Goal: Obtain resource: Download file/media

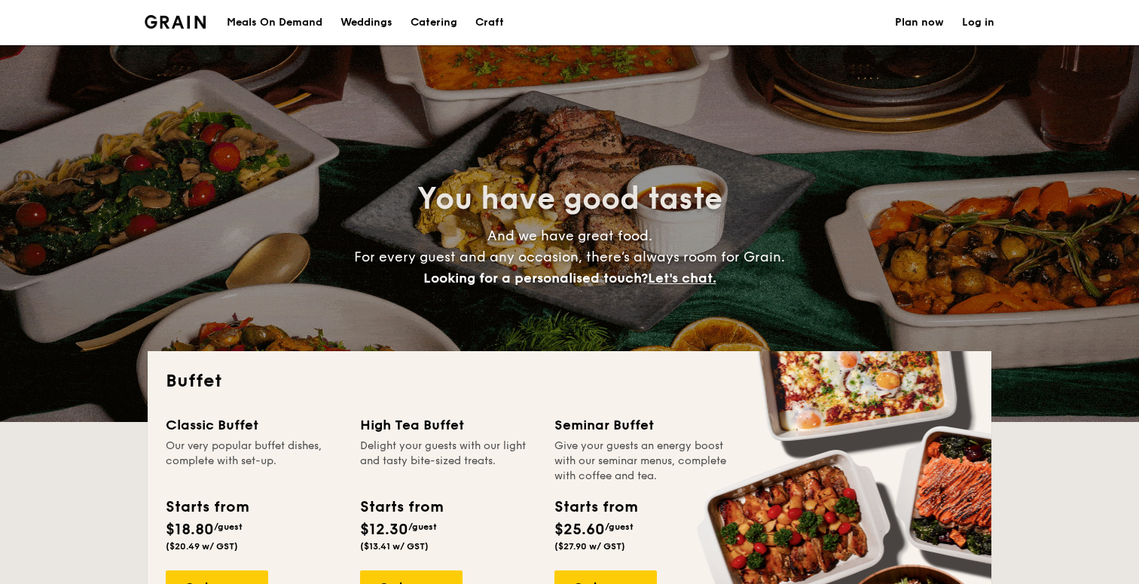
select select
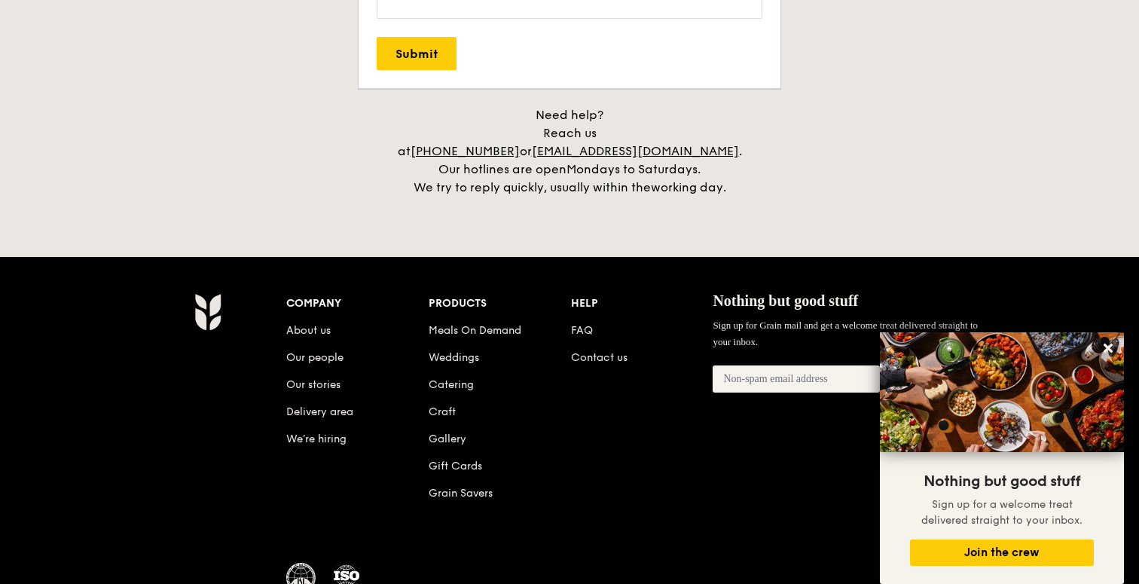
scroll to position [3084, 0]
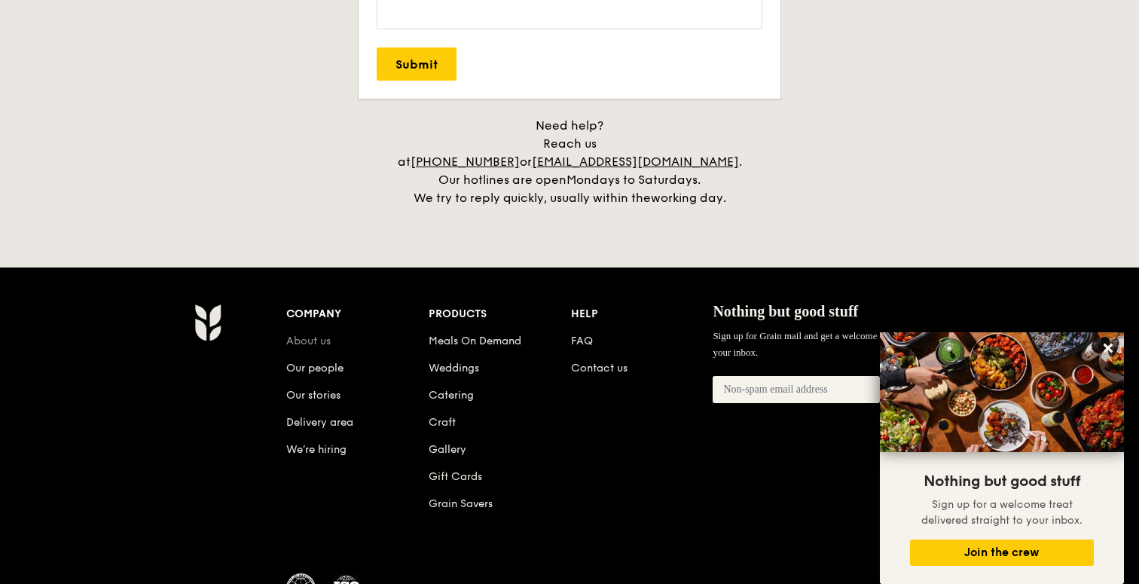
click at [310, 334] on link "About us" at bounding box center [308, 340] width 44 height 13
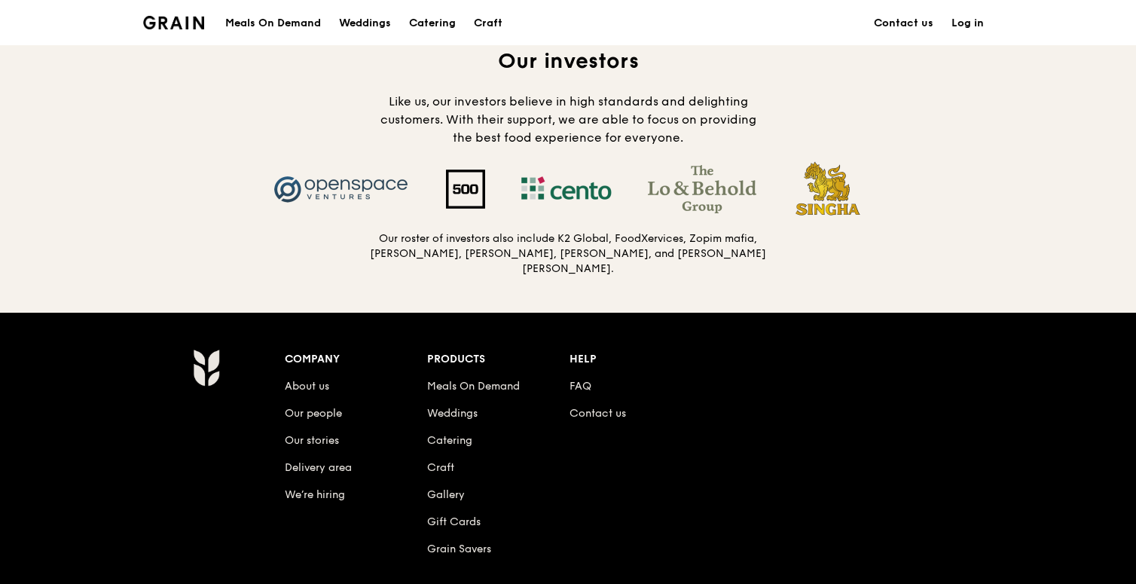
scroll to position [1463, 0]
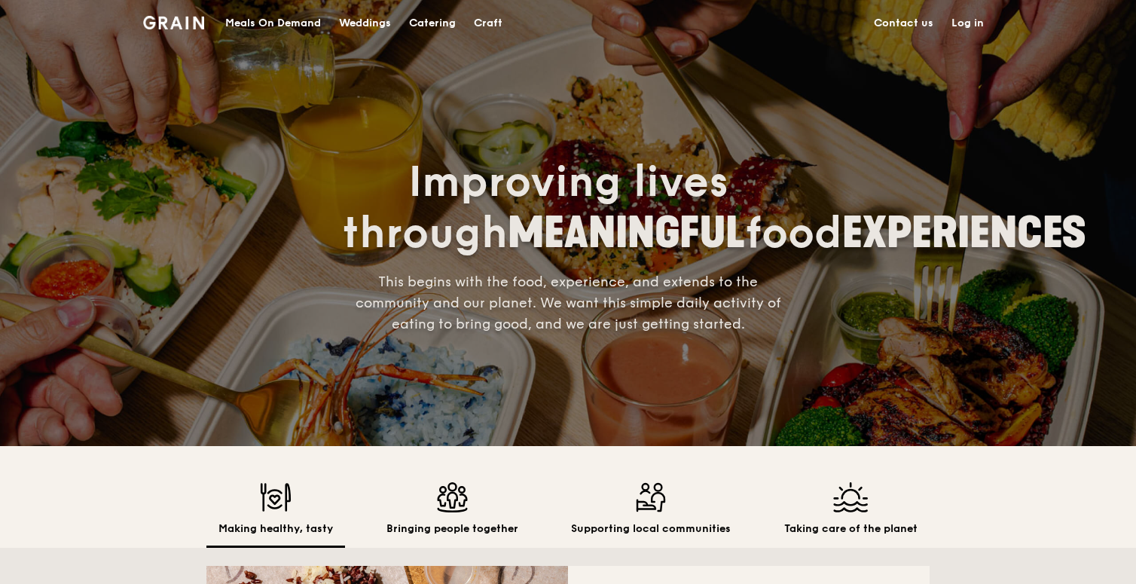
click at [277, 18] on div "Meals On Demand" at bounding box center [273, 23] width 96 height 45
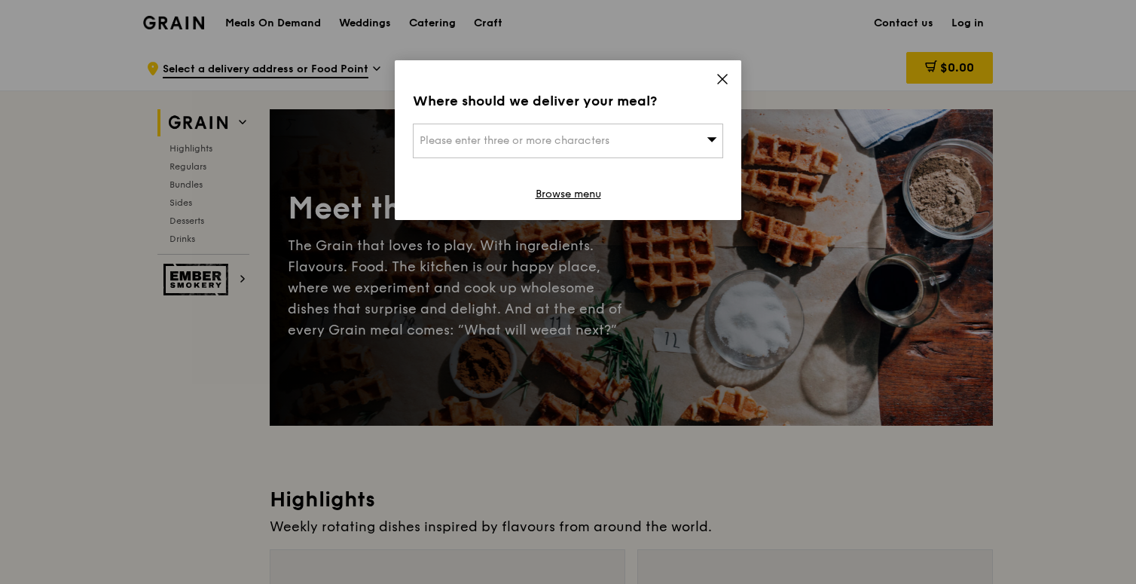
click at [716, 79] on icon at bounding box center [723, 79] width 14 height 14
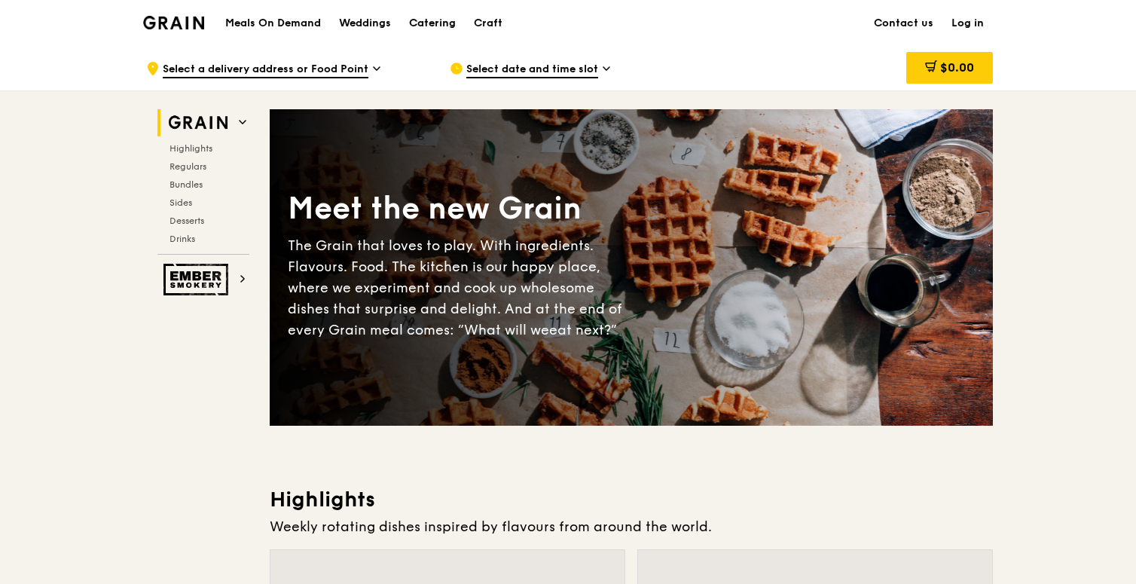
click at [439, 29] on div "Catering" at bounding box center [432, 23] width 47 height 45
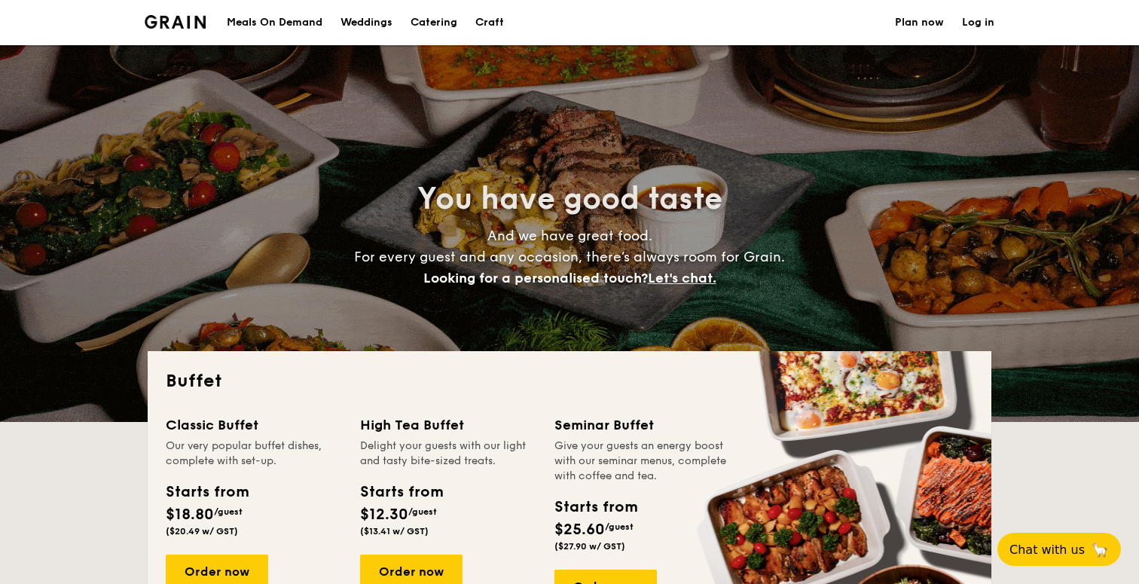
select select
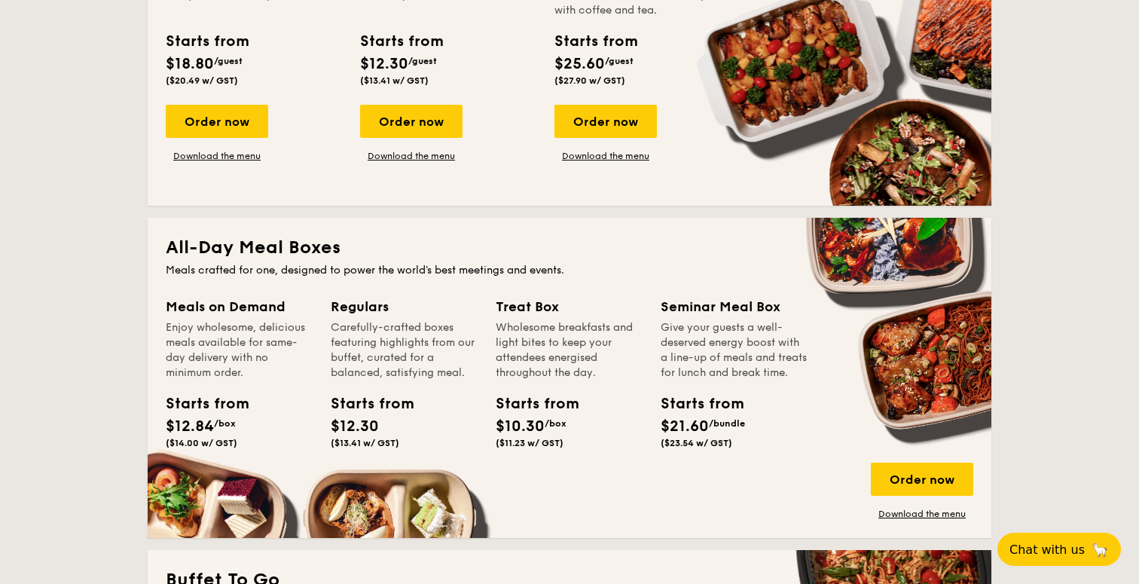
scroll to position [455, 0]
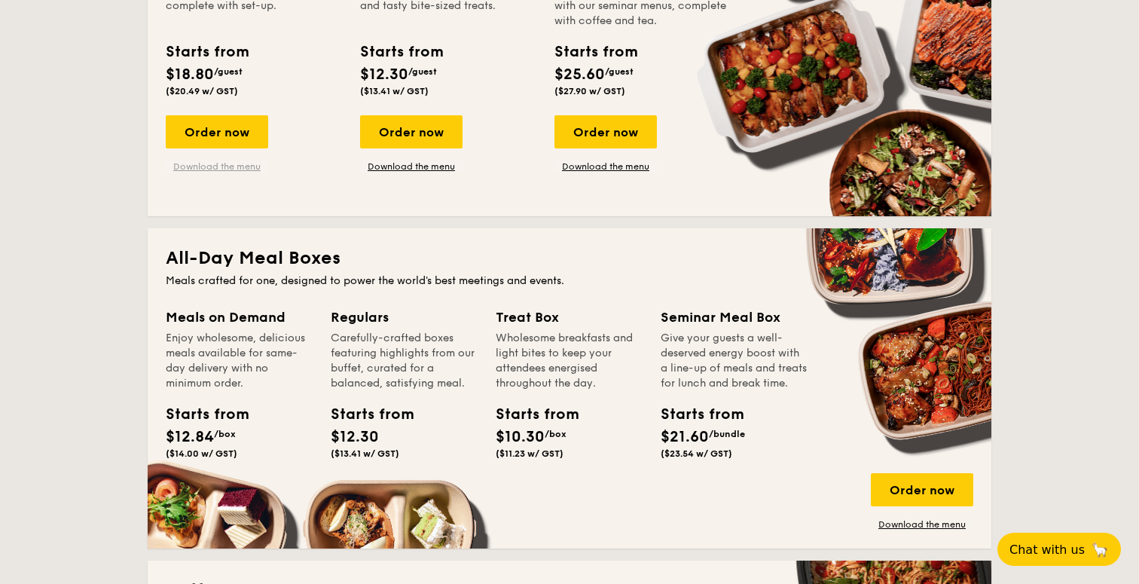
click at [212, 169] on link "Download the menu" at bounding box center [217, 166] width 102 height 12
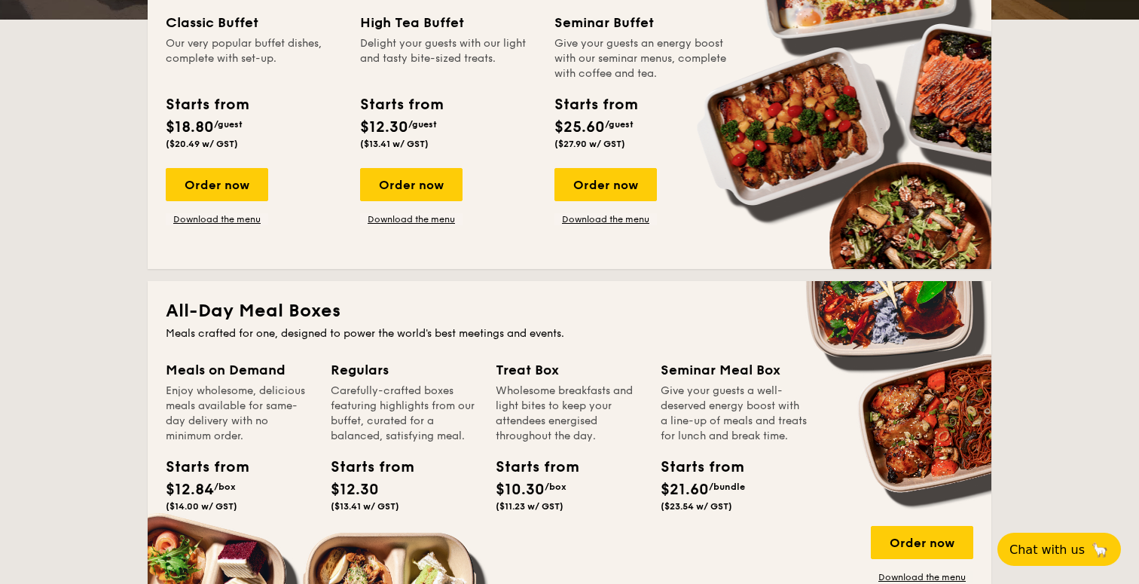
scroll to position [389, 0]
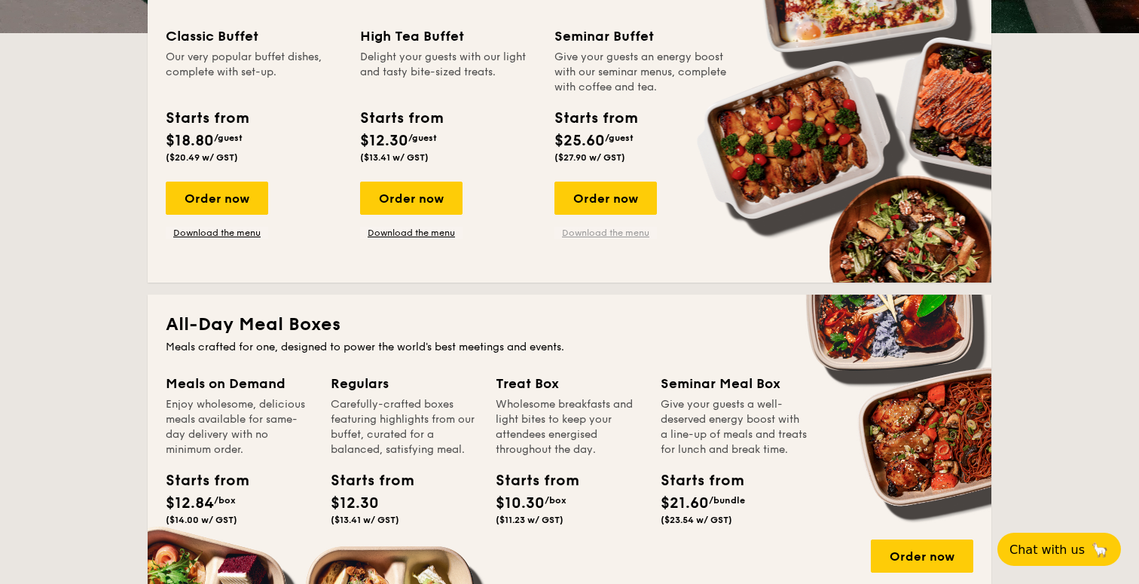
click at [609, 231] on link "Download the menu" at bounding box center [605, 233] width 102 height 12
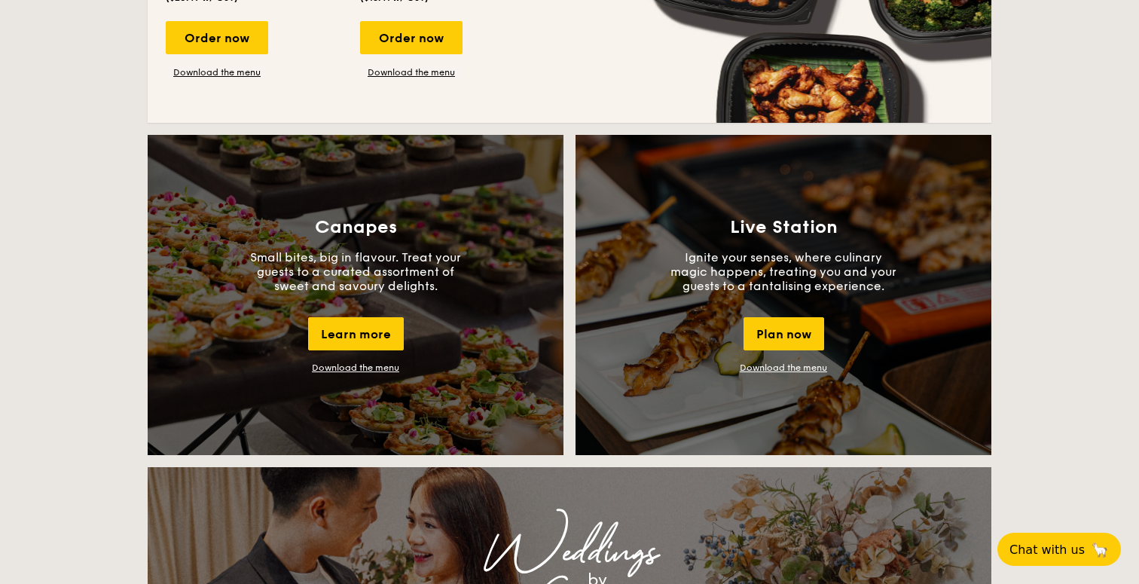
scroll to position [1228, 0]
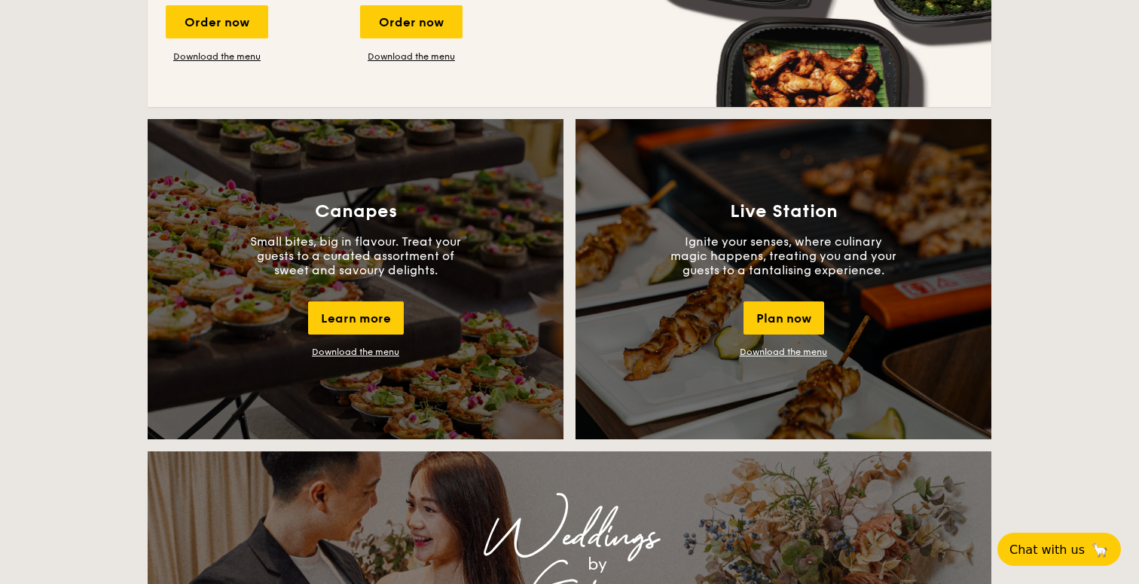
click at [380, 355] on link "Download the menu" at bounding box center [355, 351] width 87 height 11
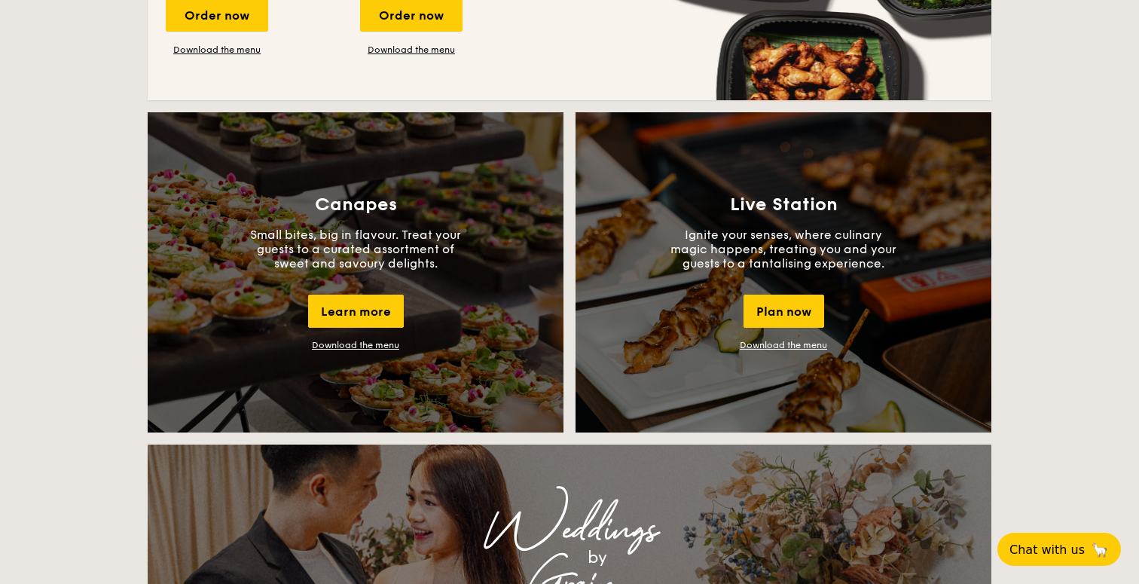
scroll to position [448, 0]
